Goal: Task Accomplishment & Management: Manage account settings

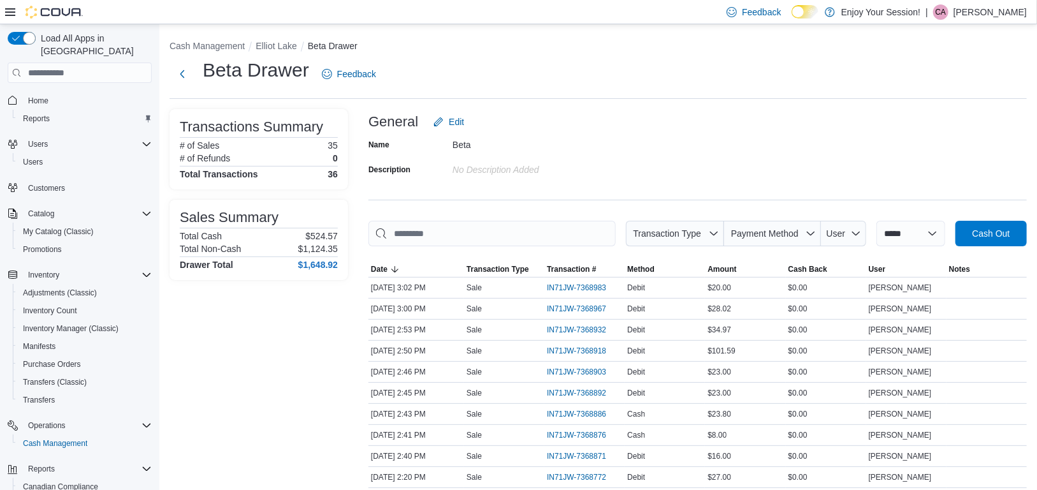
scroll to position [86, 0]
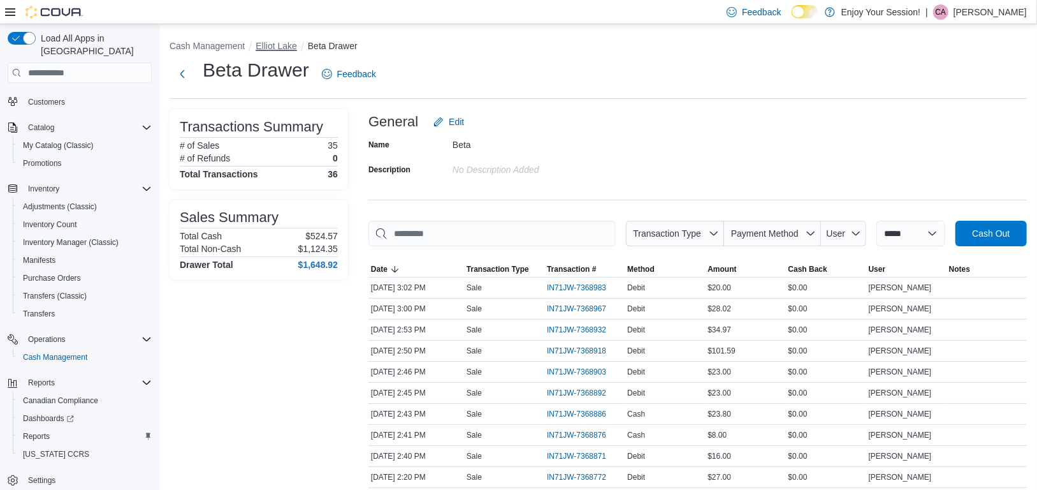
click at [263, 41] on button "Elliot Lake" at bounding box center [276, 46] width 41 height 10
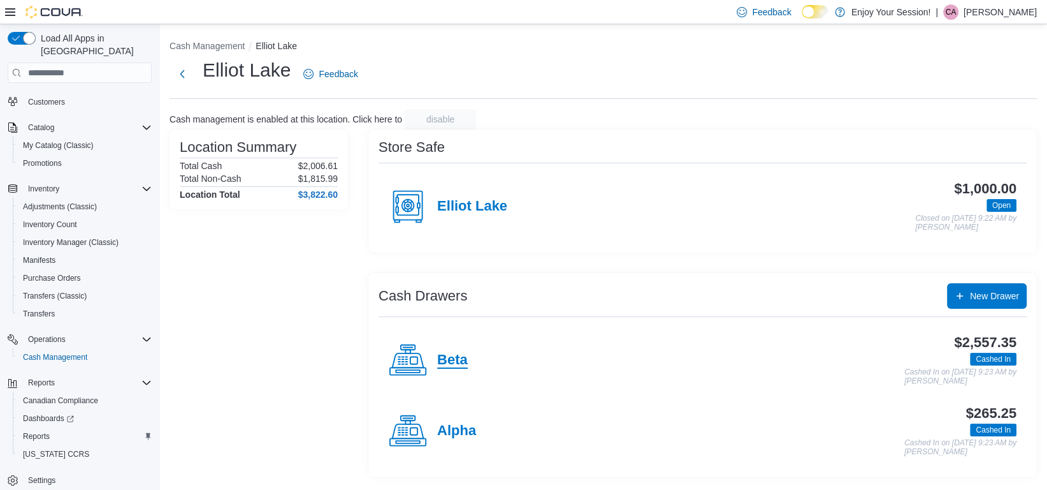
click at [459, 355] on h4 "Beta" at bounding box center [452, 360] width 31 height 17
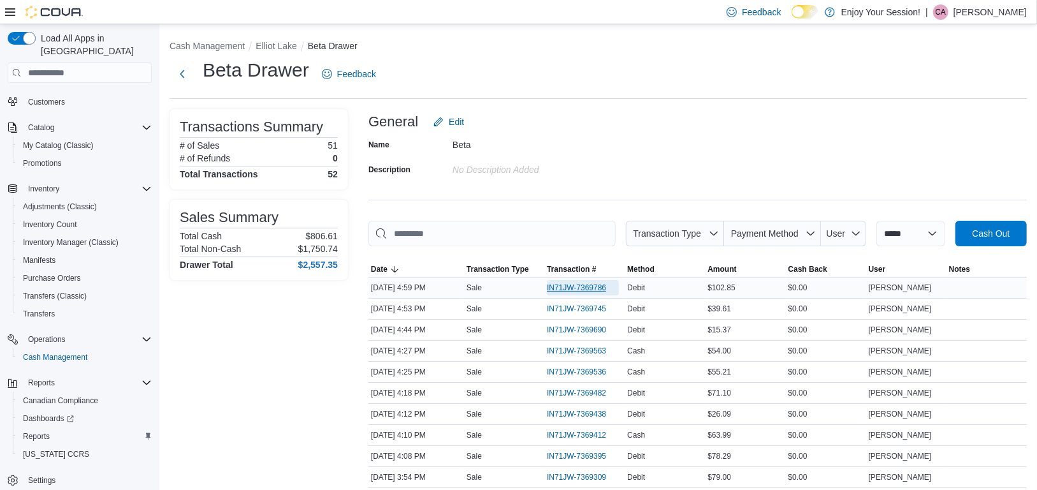
click at [591, 284] on span "IN71JW-7369786" at bounding box center [576, 287] width 59 height 10
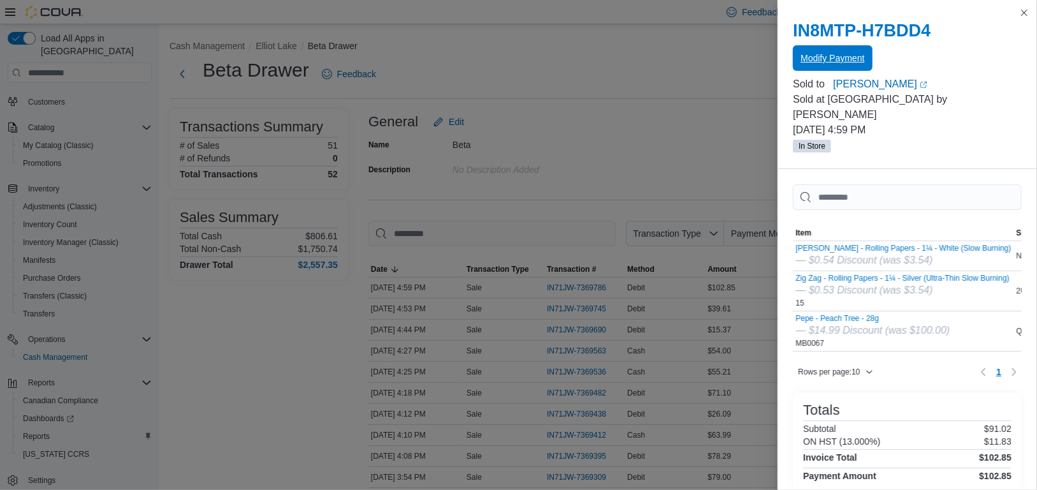
click at [855, 52] on span "Modify Payment" at bounding box center [833, 57] width 64 height 25
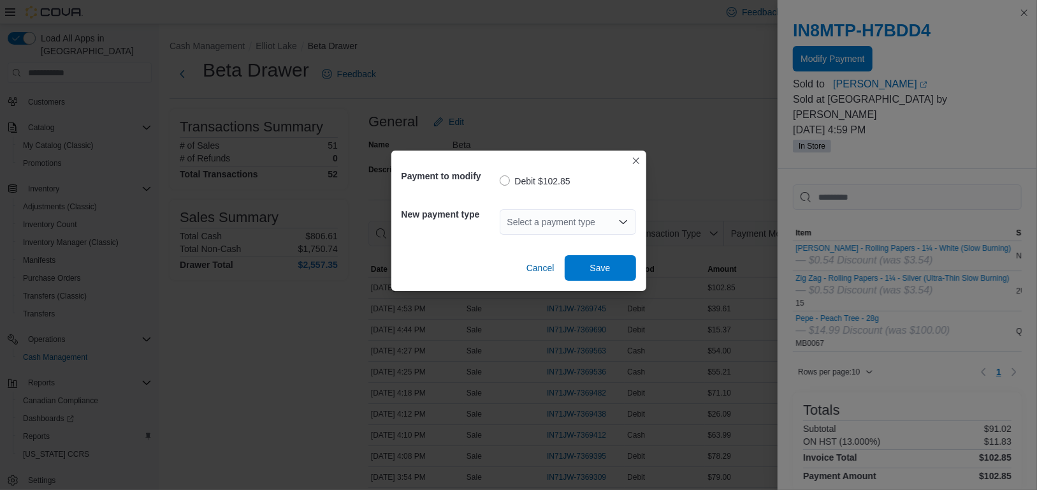
click at [586, 227] on div "Select a payment type" at bounding box center [568, 221] width 136 height 25
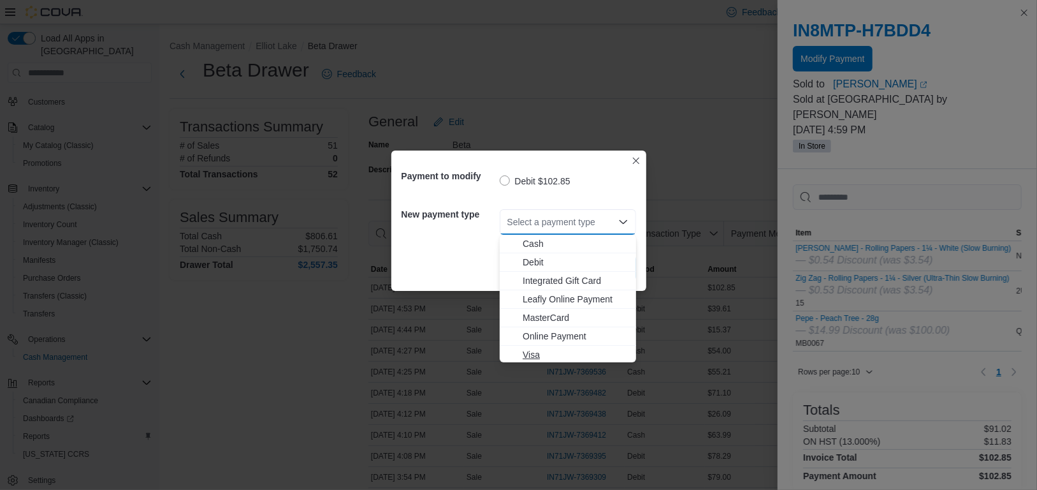
click at [534, 356] on span "Visa" at bounding box center [576, 354] width 106 height 13
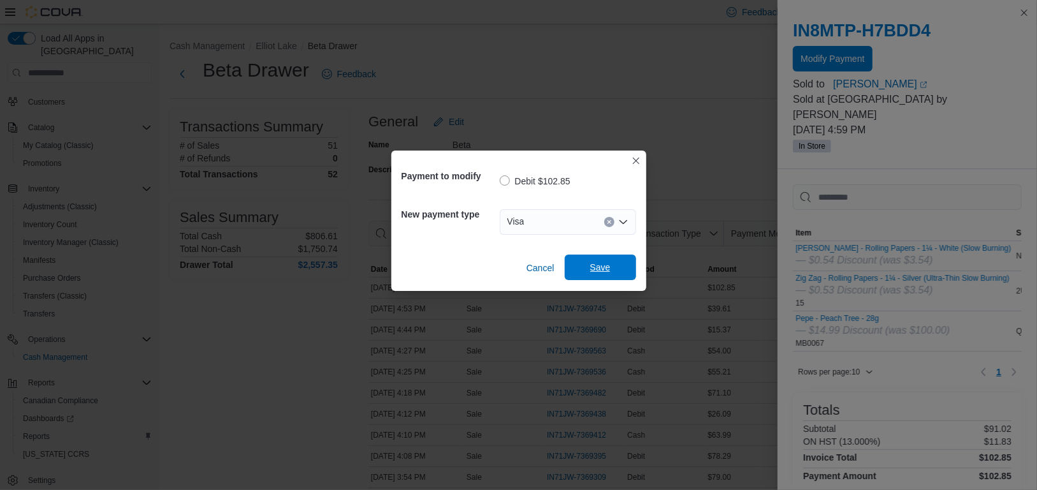
click at [609, 264] on span "Save" at bounding box center [600, 267] width 20 height 13
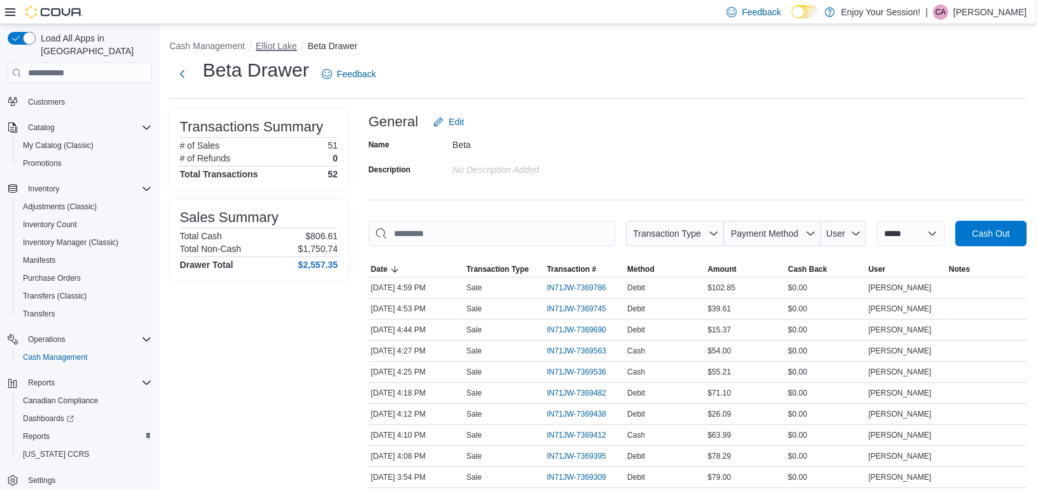
click at [274, 43] on button "Elliot Lake" at bounding box center [276, 46] width 41 height 10
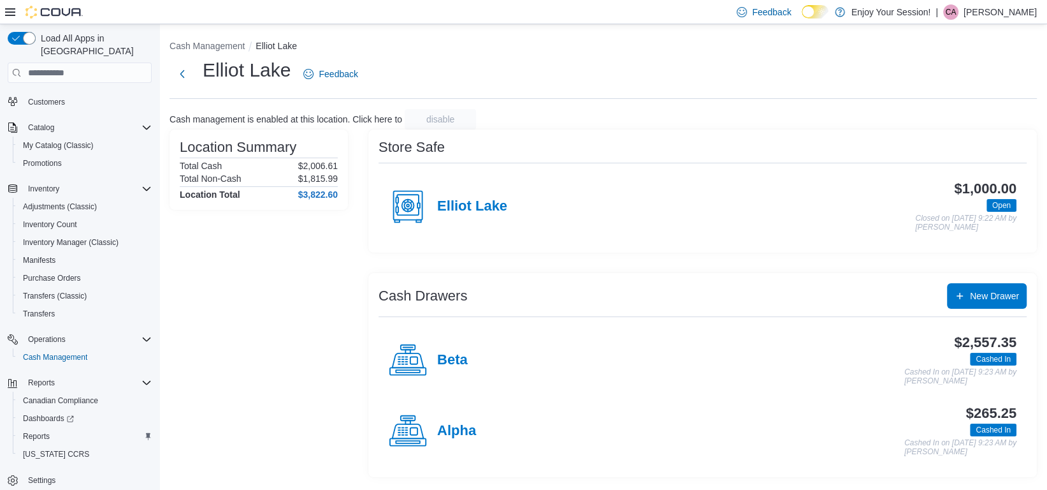
click at [1004, 12] on p "Chantel Albert" at bounding box center [1000, 11] width 73 height 15
click at [954, 129] on button "Sign Out" at bounding box center [973, 122] width 117 height 20
